Goal: Task Accomplishment & Management: Manage account settings

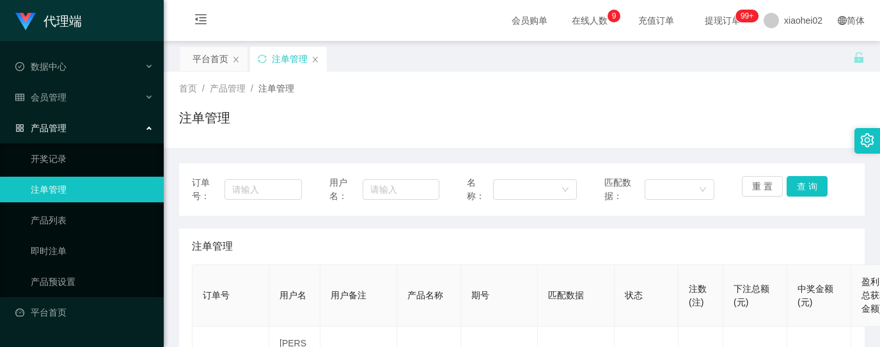
scroll to position [170, 0]
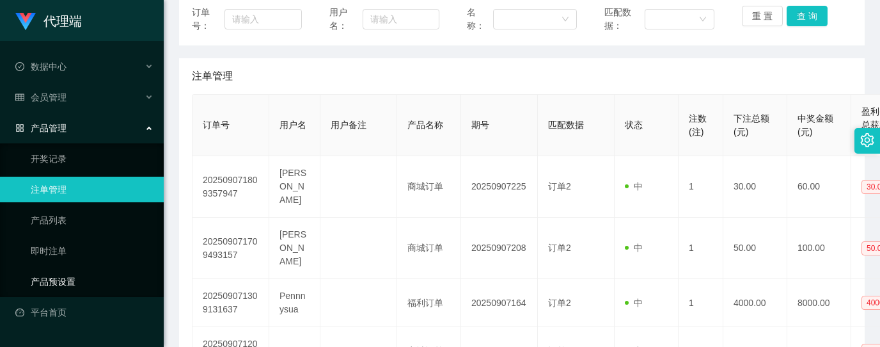
drag, startPoint x: 68, startPoint y: 274, endPoint x: 108, endPoint y: 233, distance: 57.4
click at [67, 274] on link "产品预设置" at bounding box center [92, 282] width 123 height 26
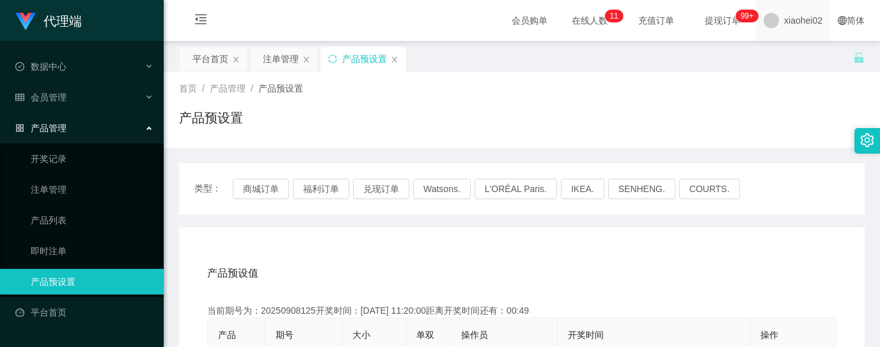
click at [784, 18] on span "xiaohei02" at bounding box center [803, 20] width 38 height 41
drag, startPoint x: 786, startPoint y: 52, endPoint x: 786, endPoint y: 36, distance: 15.3
click at [784, 23] on span "xiaohei02" at bounding box center [803, 20] width 38 height 41
click at [787, 51] on span "退出登录" at bounding box center [782, 56] width 36 height 10
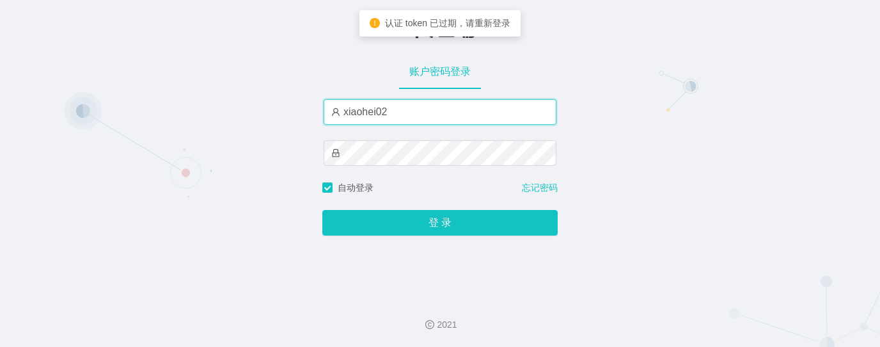
click at [428, 116] on input "xiaohei02" at bounding box center [440, 112] width 233 height 26
type input "xiaohei06"
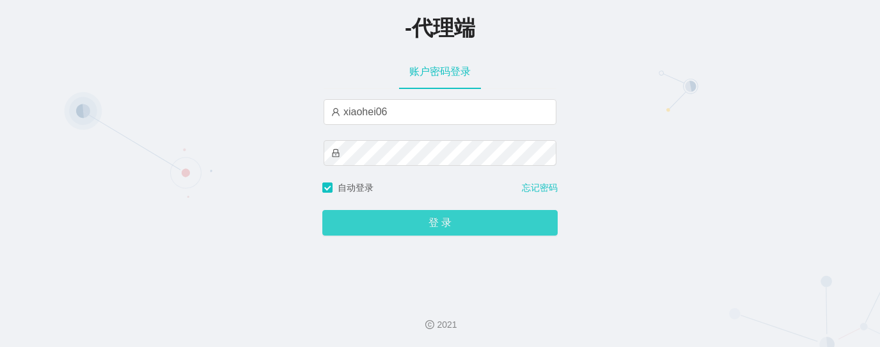
click at [454, 224] on button "登 录" at bounding box center [439, 223] width 235 height 26
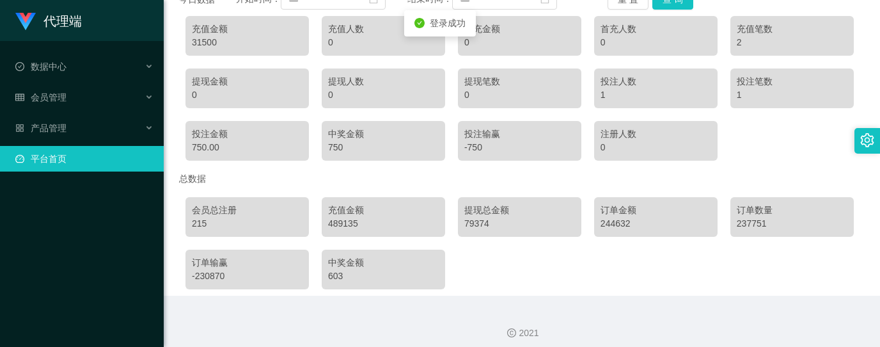
scroll to position [182, 0]
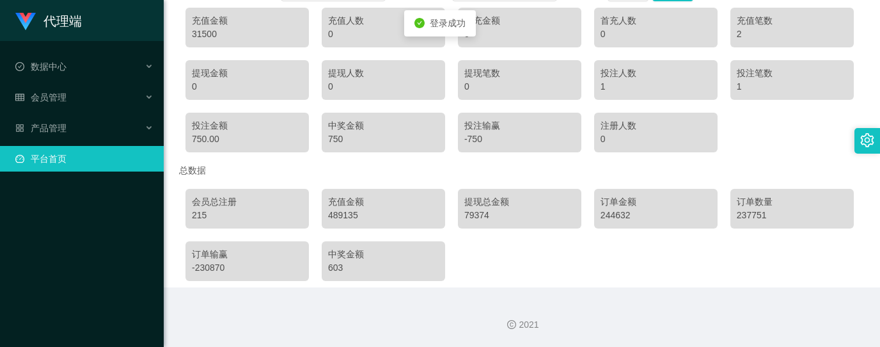
click at [69, 150] on link "平台首页" at bounding box center [84, 159] width 138 height 26
click at [69, 120] on div "产品管理" at bounding box center [82, 128] width 164 height 26
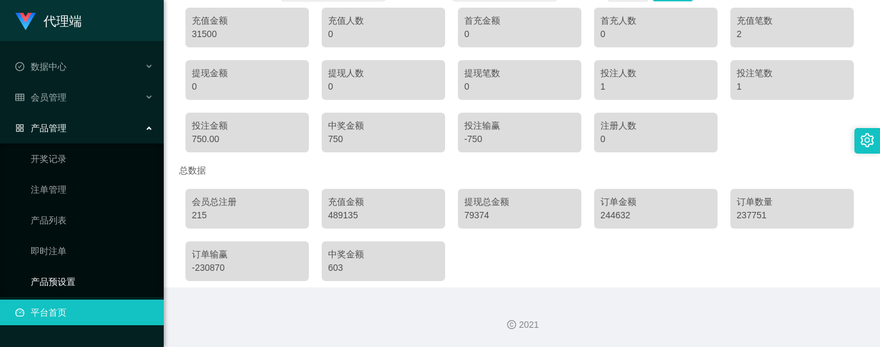
drag, startPoint x: 63, startPoint y: 281, endPoint x: 77, endPoint y: 271, distance: 17.9
click at [63, 281] on link "产品预设置" at bounding box center [92, 282] width 123 height 26
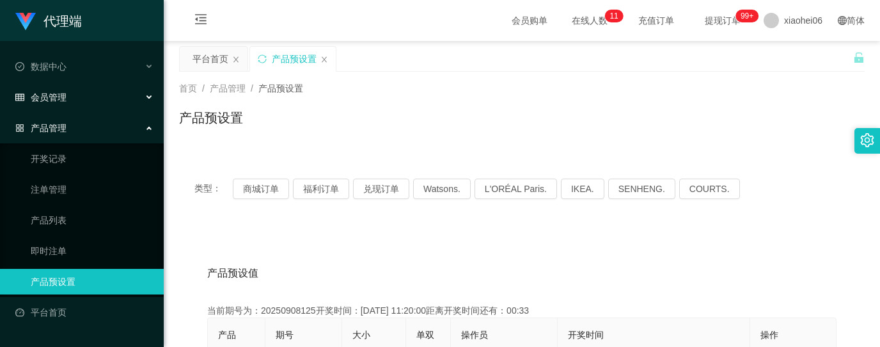
click at [58, 84] on div "会员管理" at bounding box center [82, 97] width 164 height 26
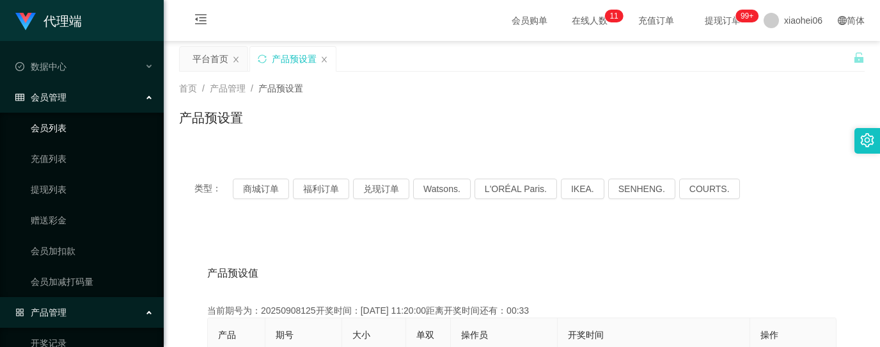
click at [47, 129] on link "会员列表" at bounding box center [92, 128] width 123 height 26
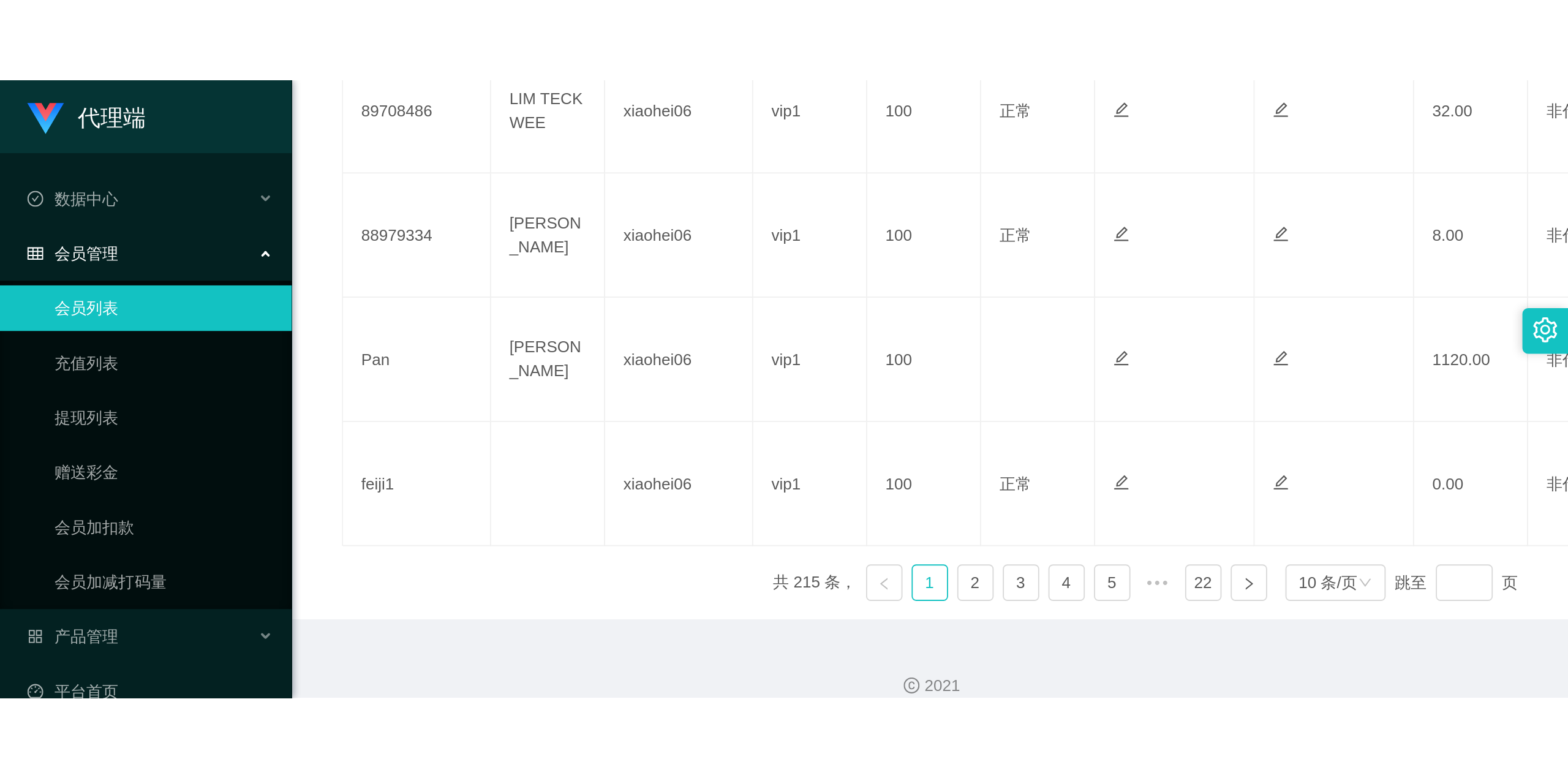
scroll to position [769, 0]
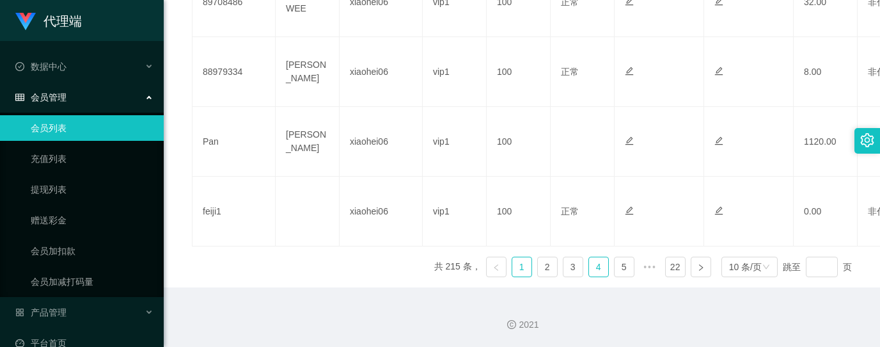
click at [589, 264] on link "4" at bounding box center [598, 266] width 19 height 19
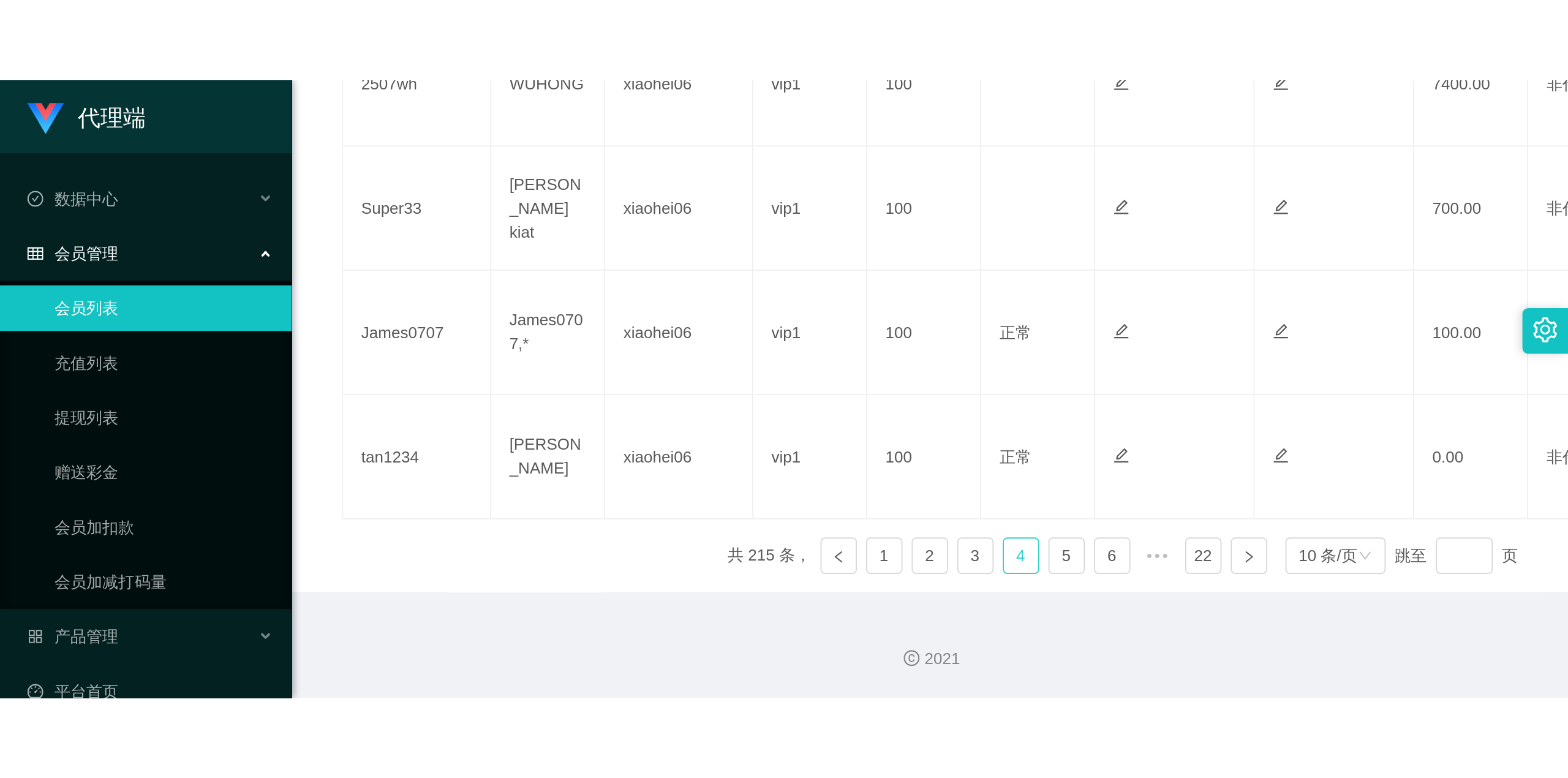
scroll to position [67, 0]
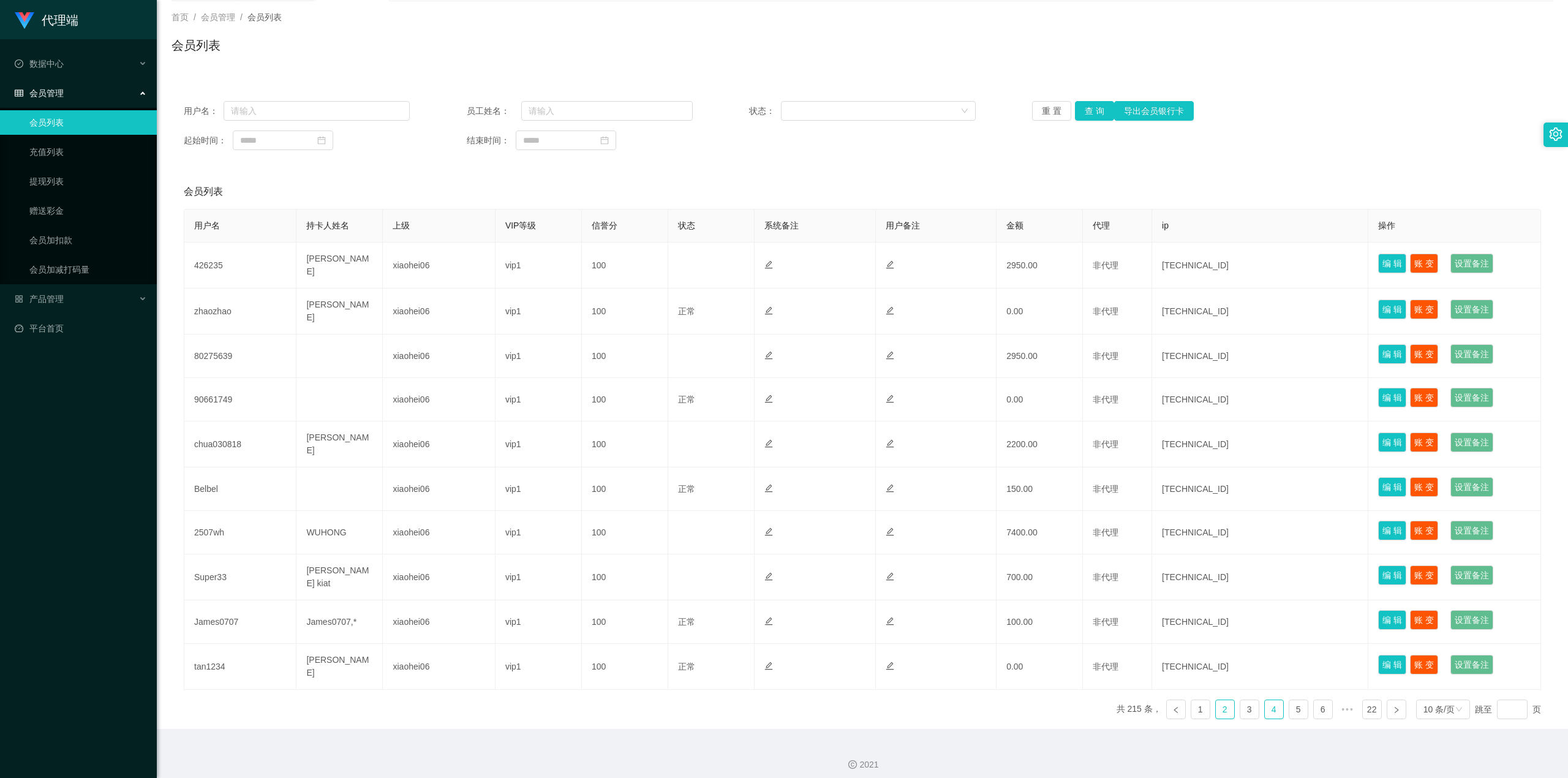
click at [842, 332] on link "2" at bounding box center [1224, 709] width 18 height 18
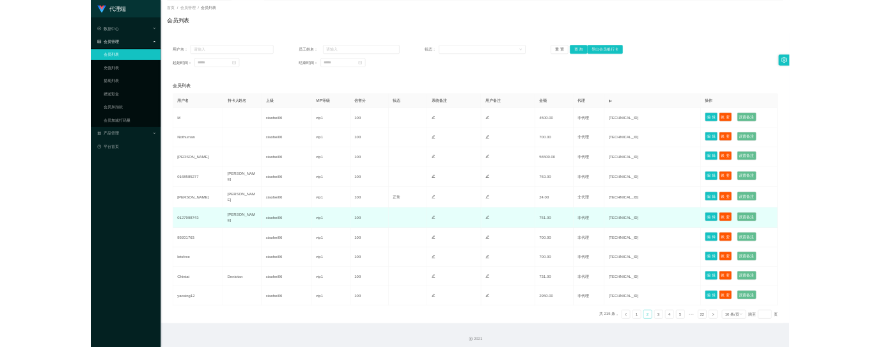
scroll to position [68, 0]
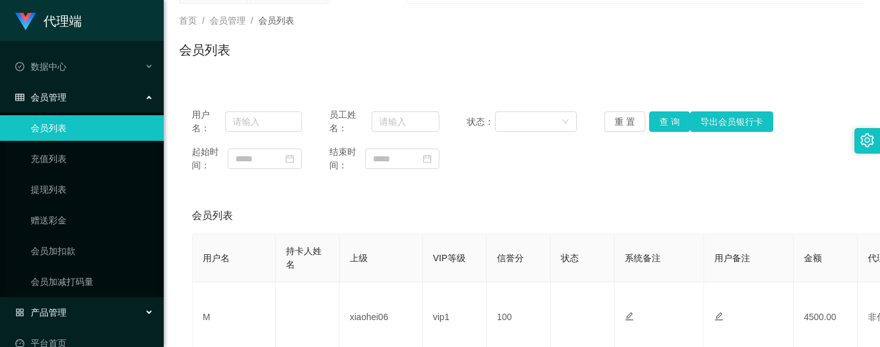
click at [55, 307] on span "产品管理" at bounding box center [40, 312] width 51 height 10
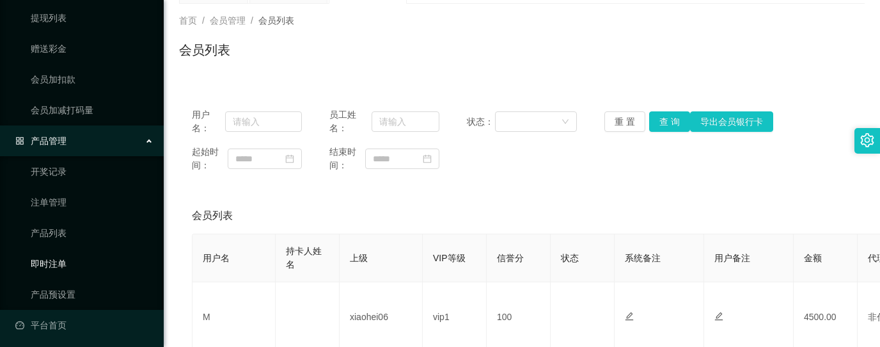
scroll to position [172, 0]
drag, startPoint x: 52, startPoint y: 198, endPoint x: 172, endPoint y: 123, distance: 141.9
click at [52, 198] on link "注单管理" at bounding box center [92, 202] width 123 height 26
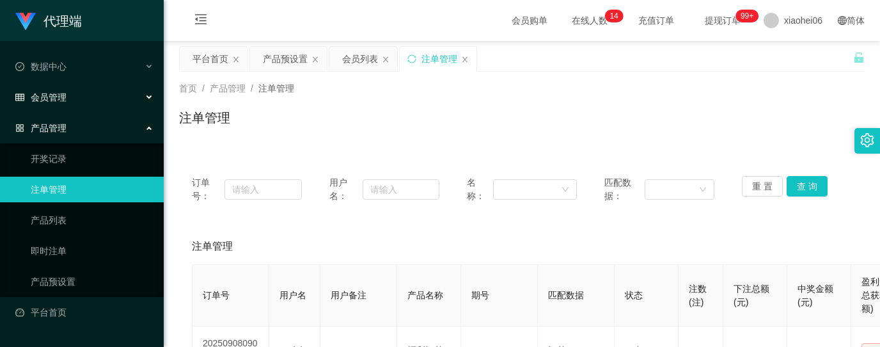
drag, startPoint x: 65, startPoint y: 90, endPoint x: 65, endPoint y: 106, distance: 15.3
click at [65, 92] on span "会员管理" at bounding box center [40, 97] width 51 height 10
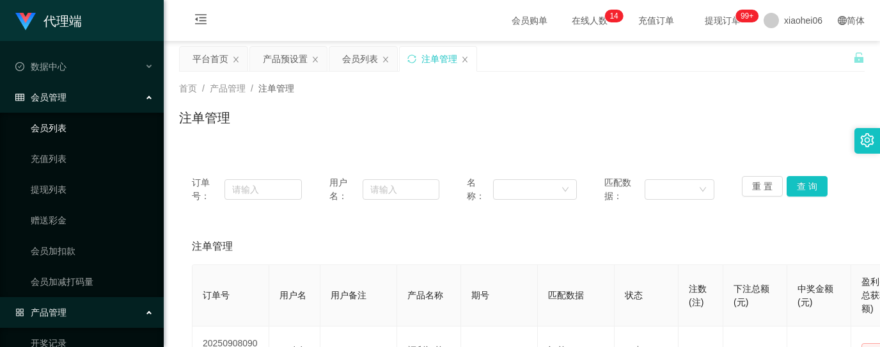
click at [56, 118] on link "会员列表" at bounding box center [92, 128] width 123 height 26
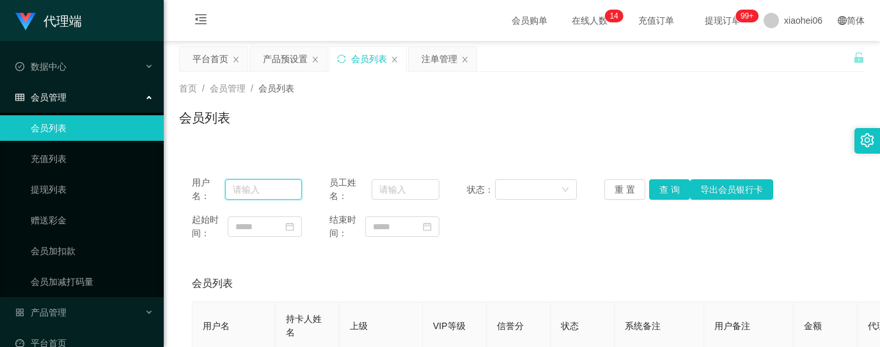
click at [244, 185] on input "text" at bounding box center [263, 189] width 77 height 20
paste input "[PERSON_NAME]"
type input "[PERSON_NAME]"
click at [662, 191] on button "查 询" at bounding box center [669, 189] width 41 height 20
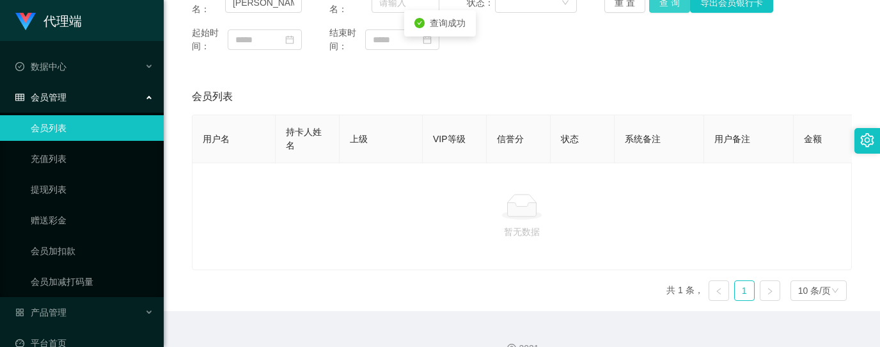
scroll to position [224, 0]
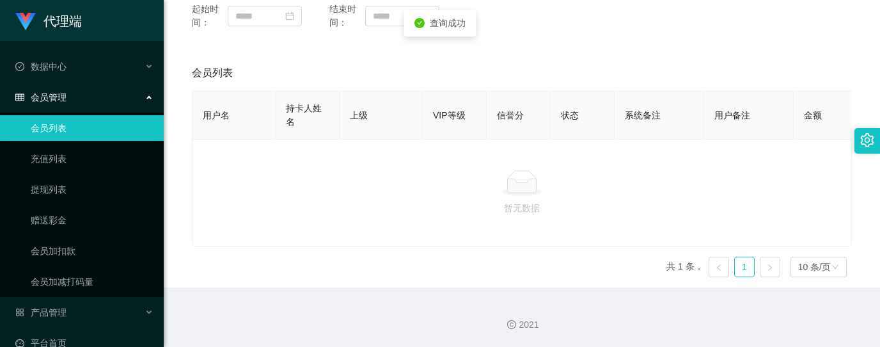
click at [49, 133] on link "会员列表" at bounding box center [92, 128] width 123 height 26
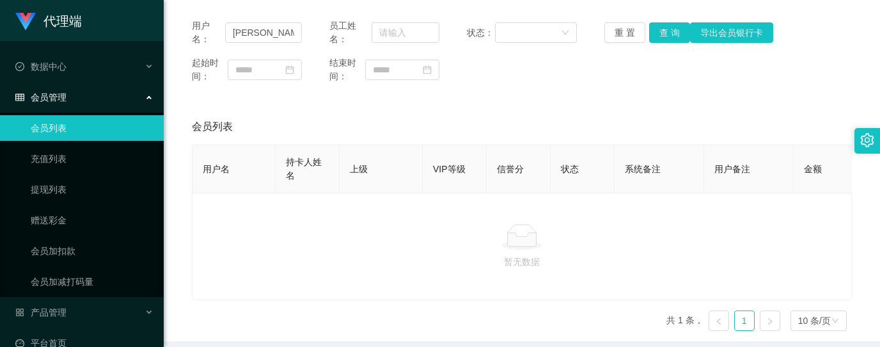
scroll to position [54, 0]
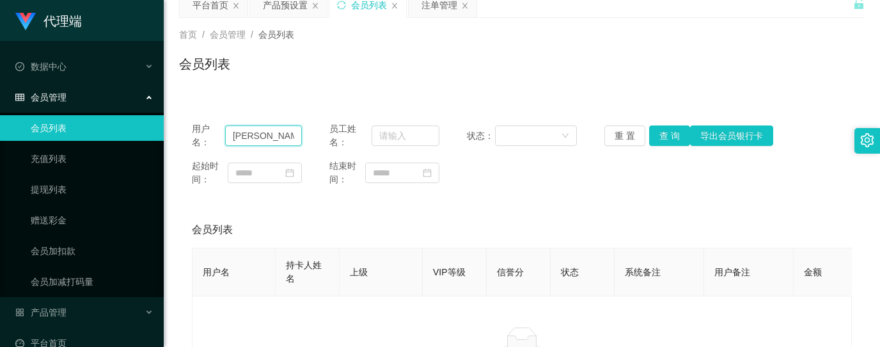
click at [269, 139] on input "[PERSON_NAME]" at bounding box center [263, 135] width 77 height 20
click at [60, 129] on link "会员列表" at bounding box center [92, 128] width 123 height 26
click at [40, 164] on link "充值列表" at bounding box center [92, 159] width 123 height 26
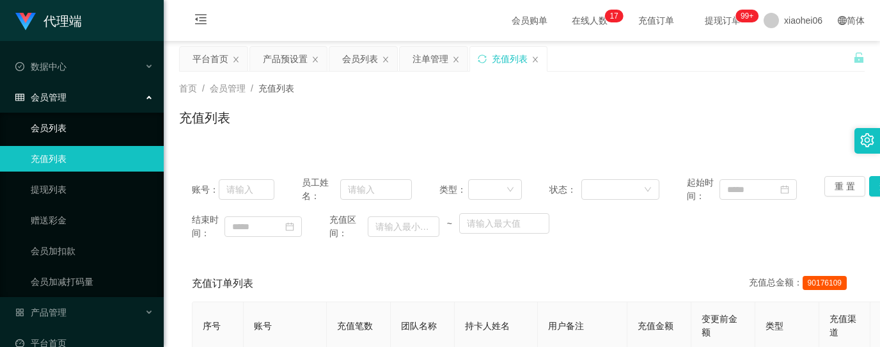
click at [57, 123] on link "会员列表" at bounding box center [92, 128] width 123 height 26
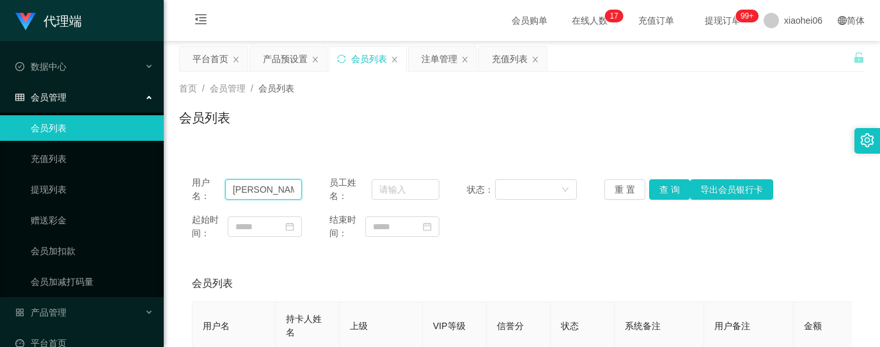
drag, startPoint x: 279, startPoint y: 185, endPoint x: 178, endPoint y: 183, distance: 101.7
click at [178, 183] on main "关闭左侧 关闭右侧 关闭其它 刷新页面 平台首页 产品预设置 会员列表 注单管理 充值列表 首页 / 会员管理 / 会员列表 / 会员列表 用户名： Sand…" at bounding box center [522, 269] width 716 height 457
click at [663, 185] on button "查 询" at bounding box center [669, 189] width 41 height 20
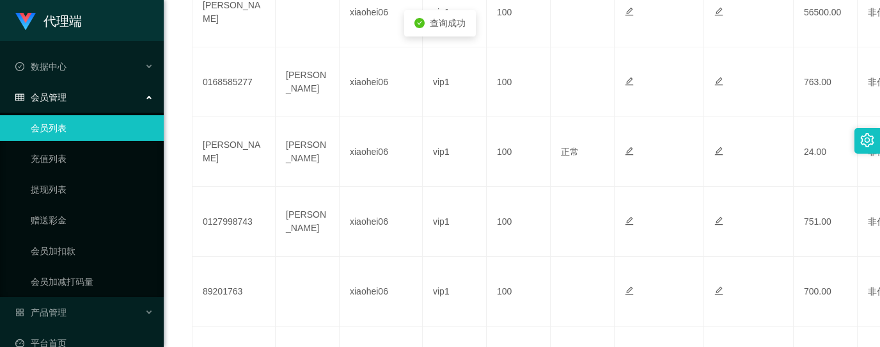
scroll to position [426, 0]
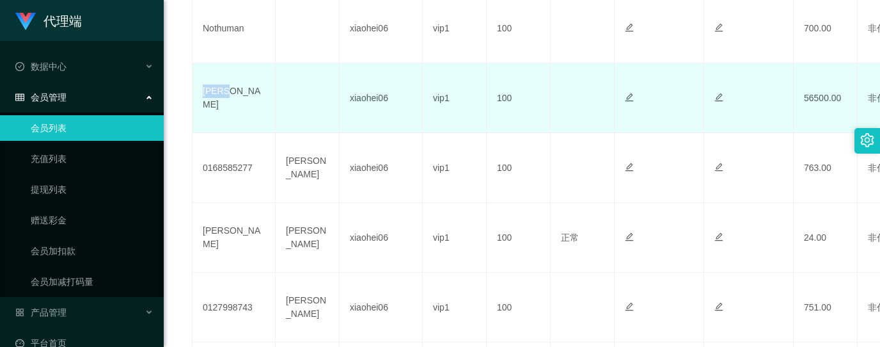
drag, startPoint x: 233, startPoint y: 100, endPoint x: 198, endPoint y: 98, distance: 35.2
click at [198, 98] on td "[PERSON_NAME]" at bounding box center [233, 98] width 83 height 70
copy td "[PERSON_NAME]"
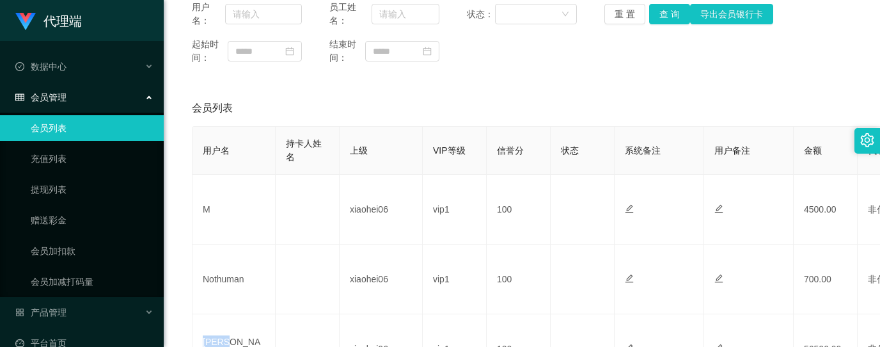
scroll to position [170, 0]
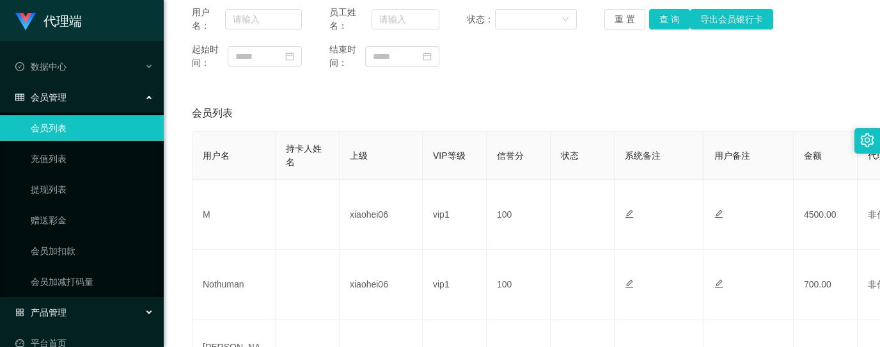
click at [65, 307] on span "产品管理" at bounding box center [40, 312] width 51 height 10
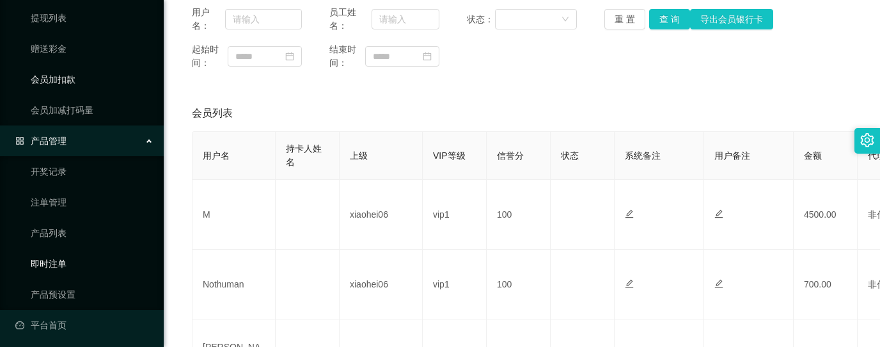
scroll to position [172, 0]
click at [60, 289] on link "产品预设置" at bounding box center [92, 294] width 123 height 26
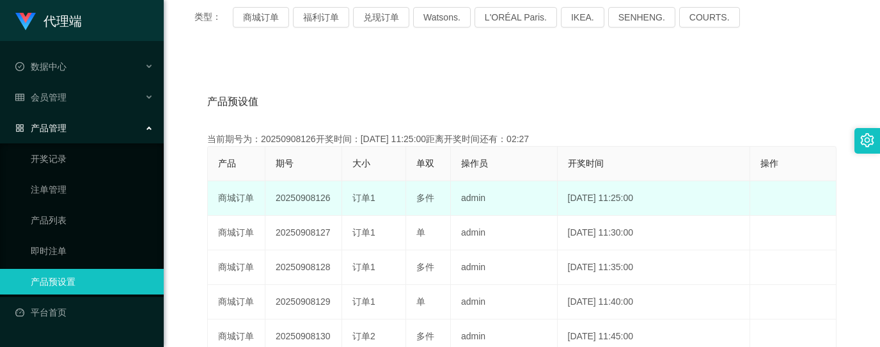
scroll to position [170, 0]
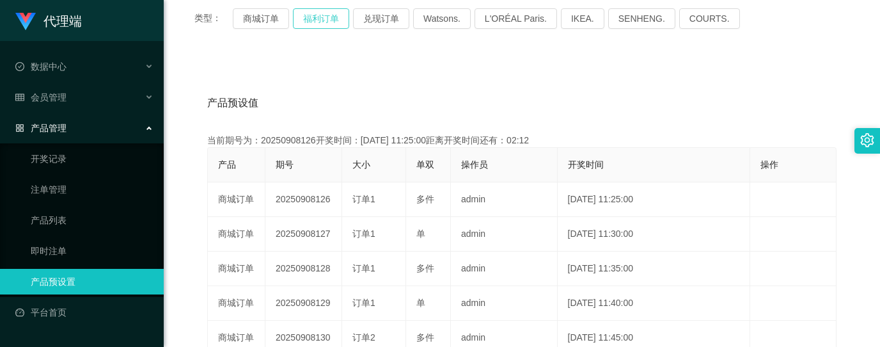
drag, startPoint x: 326, startPoint y: 16, endPoint x: 329, endPoint y: 36, distance: 20.0
click at [326, 16] on button "福利订单" at bounding box center [321, 18] width 56 height 20
drag, startPoint x: 80, startPoint y: 275, endPoint x: 79, endPoint y: 208, distance: 66.5
click at [80, 275] on link "产品预设置" at bounding box center [92, 282] width 123 height 26
